Goal: Task Accomplishment & Management: Use online tool/utility

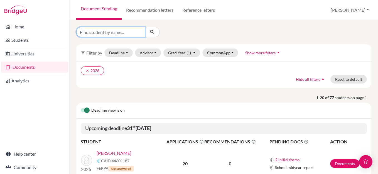
click at [117, 31] on input "Find student by name..." at bounding box center [110, 32] width 69 height 11
type input "eytan"
click button "submit" at bounding box center [152, 32] width 15 height 11
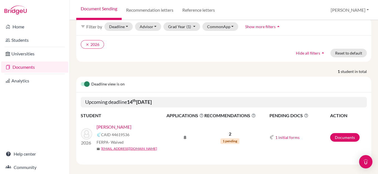
scroll to position [29, 0]
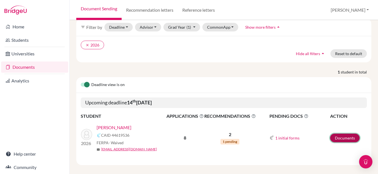
click at [347, 134] on link "Documents" at bounding box center [344, 138] width 29 height 9
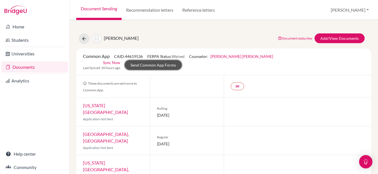
click at [182, 60] on link "Send Common App Forms" at bounding box center [153, 65] width 57 height 10
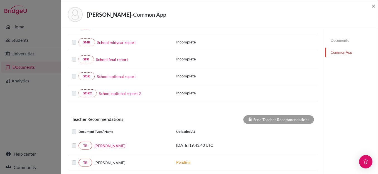
scroll to position [103, 0]
